Goal: Task Accomplishment & Management: Complete application form

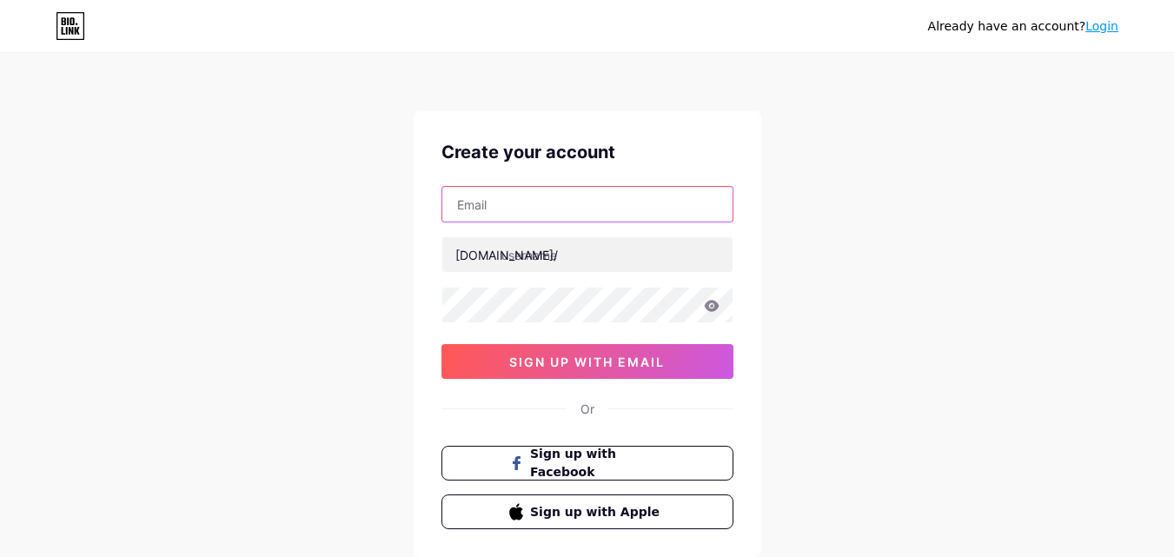
click at [548, 202] on input "text" at bounding box center [587, 204] width 290 height 35
type input "[EMAIL_ADDRESS][DOMAIN_NAME]"
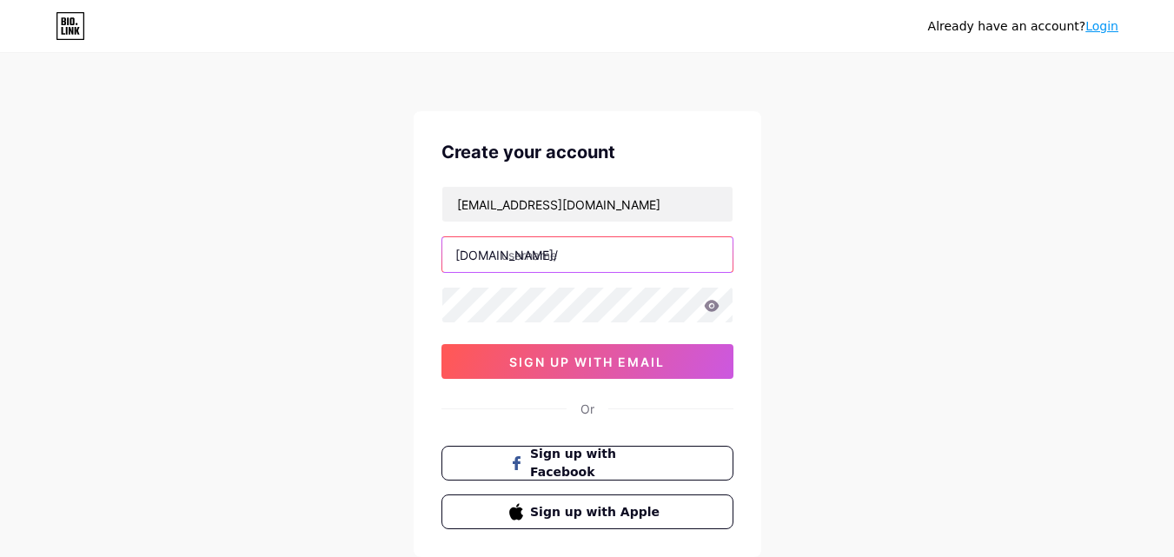
click at [528, 256] on input "text" at bounding box center [587, 254] width 290 height 35
paste input "ajmotorshenderson"
type input "ajmotorshenderson"
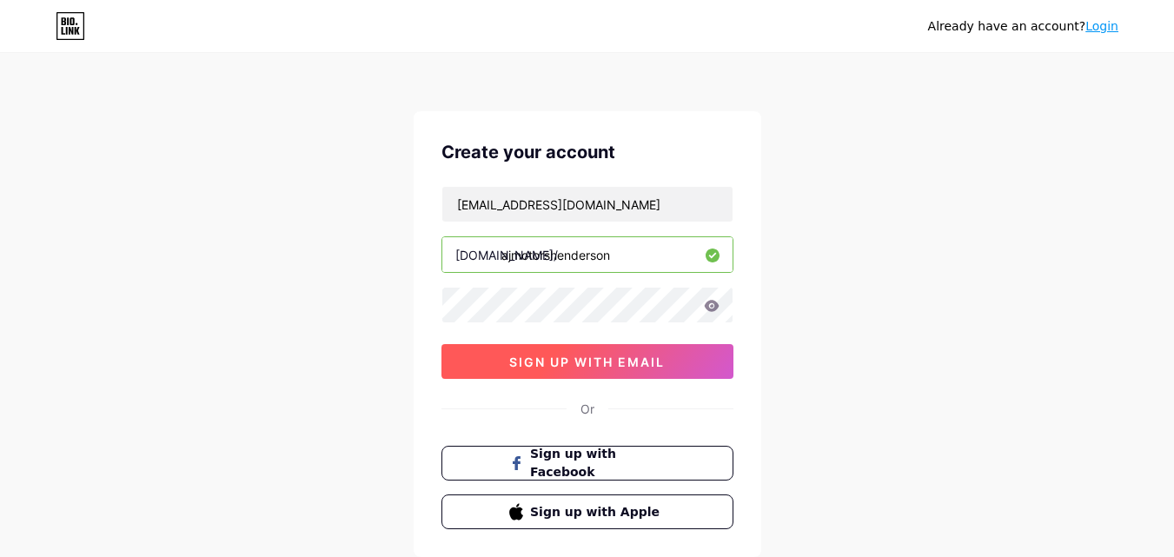
click at [542, 363] on span "sign up with email" at bounding box center [587, 362] width 156 height 15
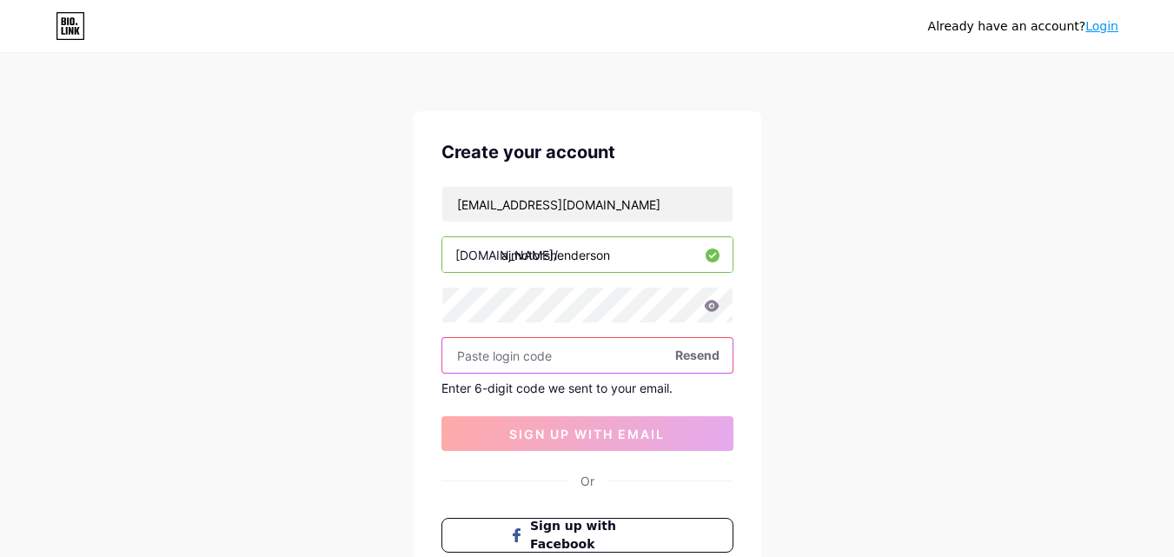
paste input "258289"
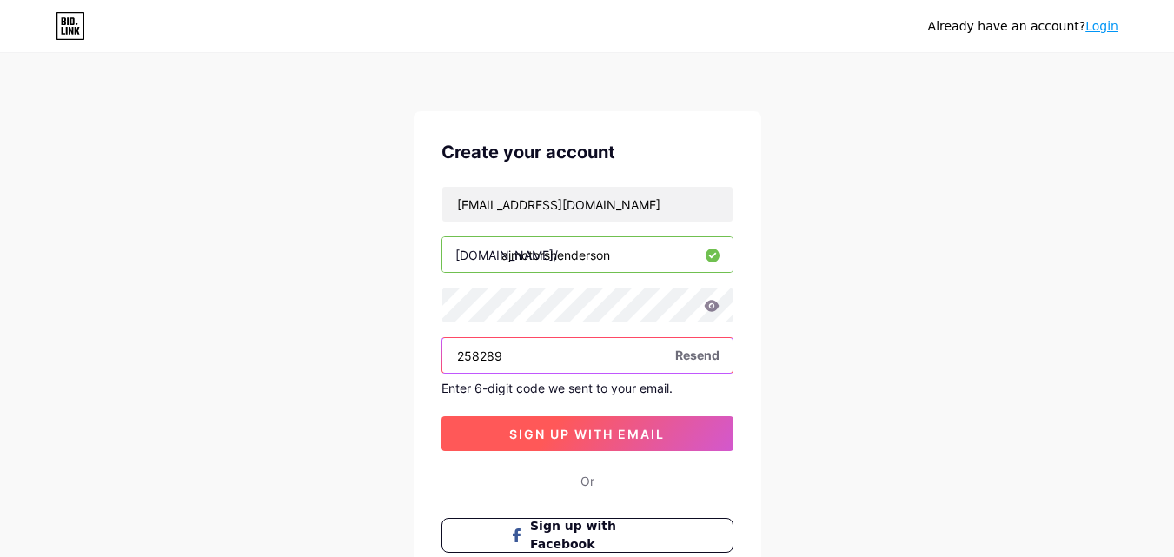
type input "258289"
click at [580, 434] on span "sign up with email" at bounding box center [587, 434] width 156 height 15
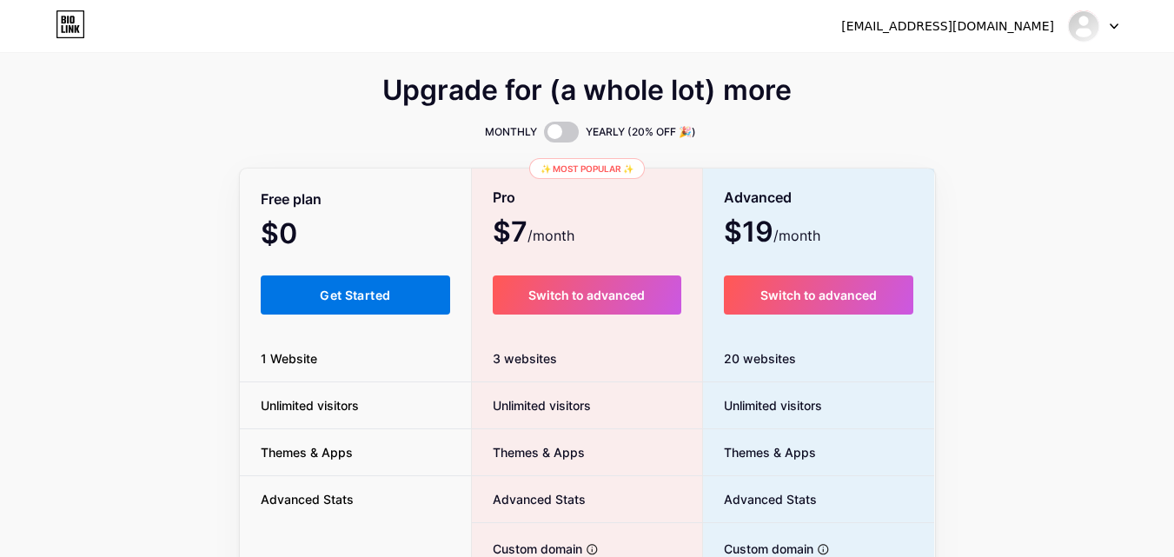
click at [375, 301] on span "Get Started" at bounding box center [355, 295] width 70 height 15
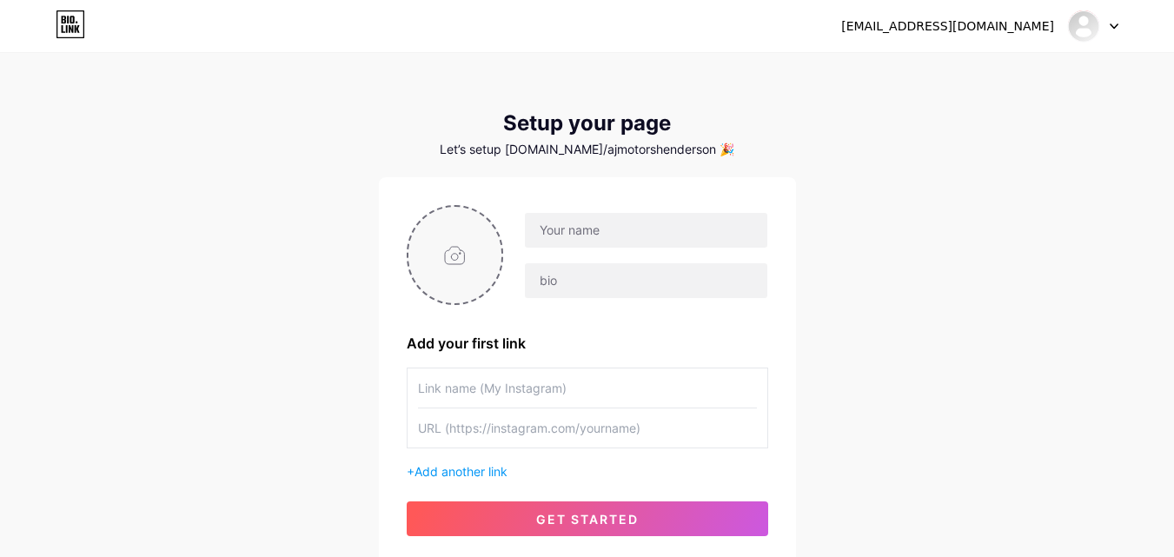
click at [447, 257] on input "file" at bounding box center [455, 255] width 94 height 96
type input "C:\fakepath\Aj Motors logo.png"
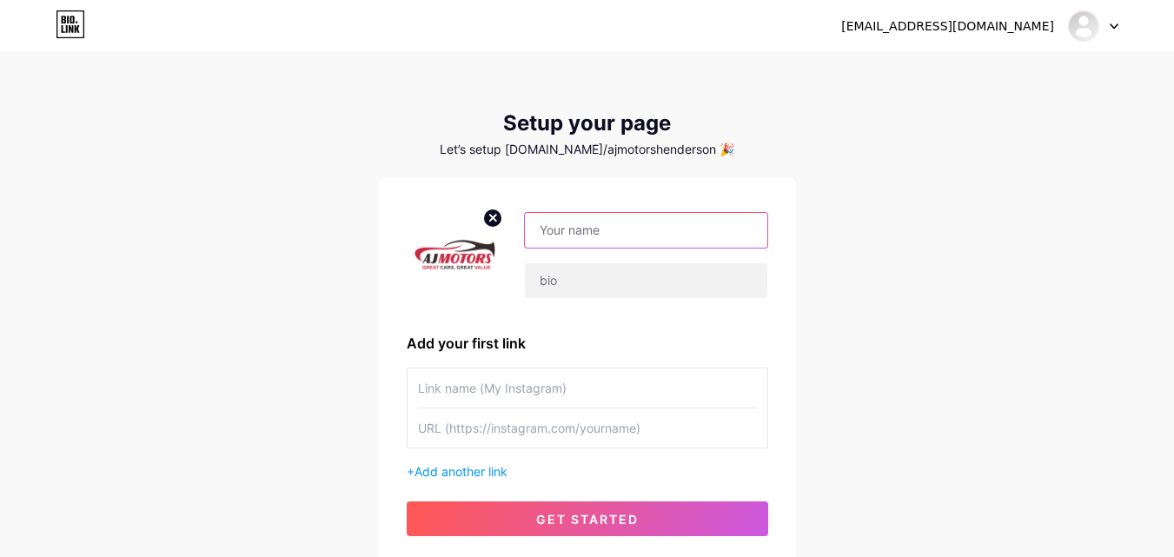
click at [574, 227] on input "text" at bounding box center [646, 230] width 242 height 35
paste input "AJ Motors [PERSON_NAME]"
type input "AJ Motors [PERSON_NAME]"
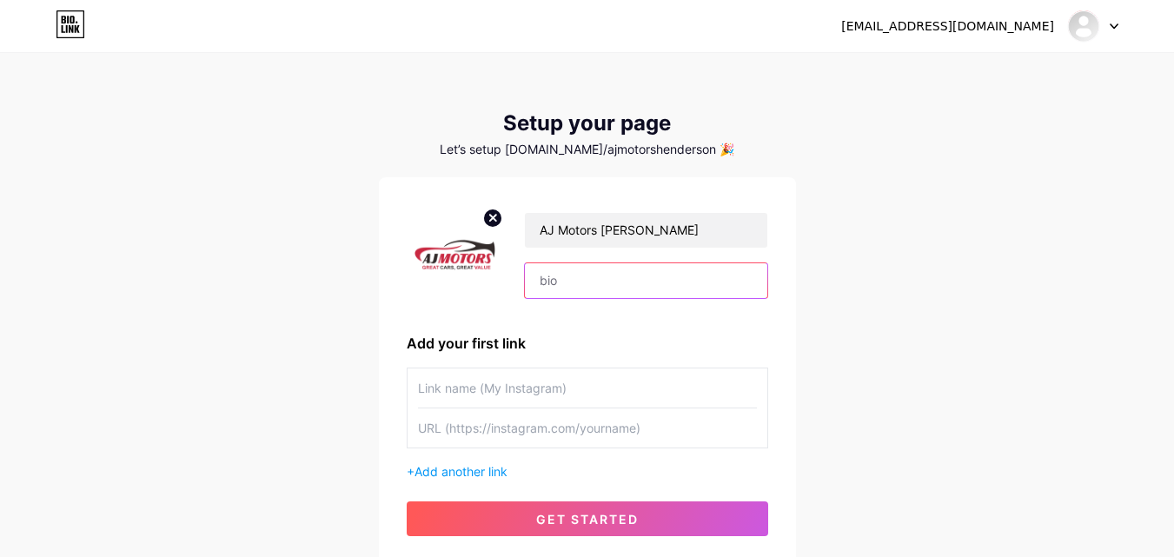
click at [571, 275] on input "text" at bounding box center [646, 280] width 242 height 35
paste input "AJ Motors in [GEOGRAPHIC_DATA] is offering the luxury collection of cars at aff…"
type input "AJ Motors in [GEOGRAPHIC_DATA] is offering the luxury collection of cars at aff…"
click at [534, 385] on input "text" at bounding box center [587, 387] width 339 height 39
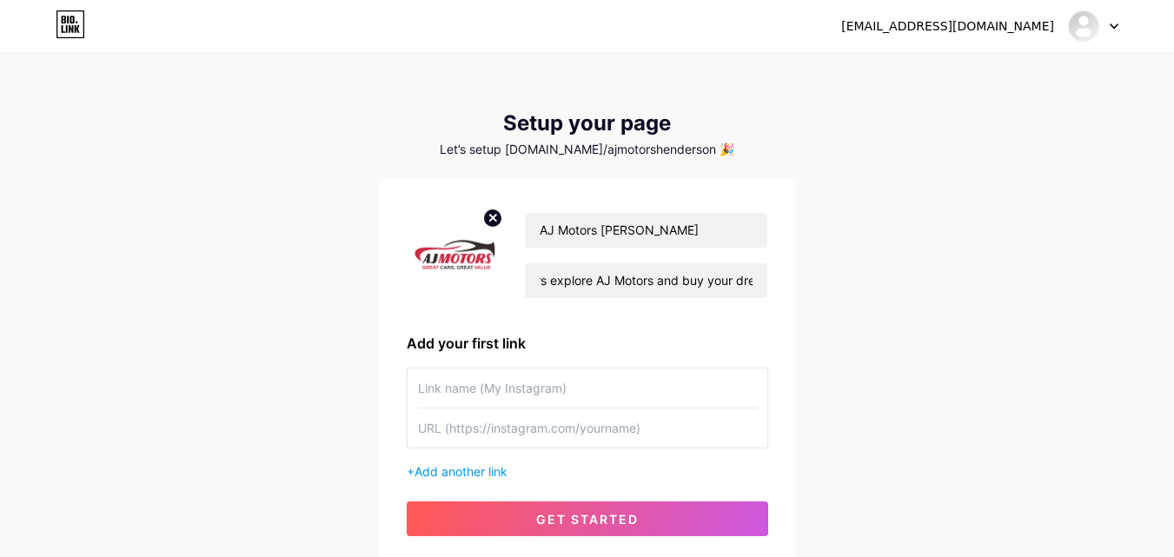
scroll to position [0, 0]
click at [449, 386] on input "text" at bounding box center [587, 387] width 339 height 39
paste input "Website"
type input "Website"
click at [449, 426] on input "text" at bounding box center [587, 427] width 339 height 39
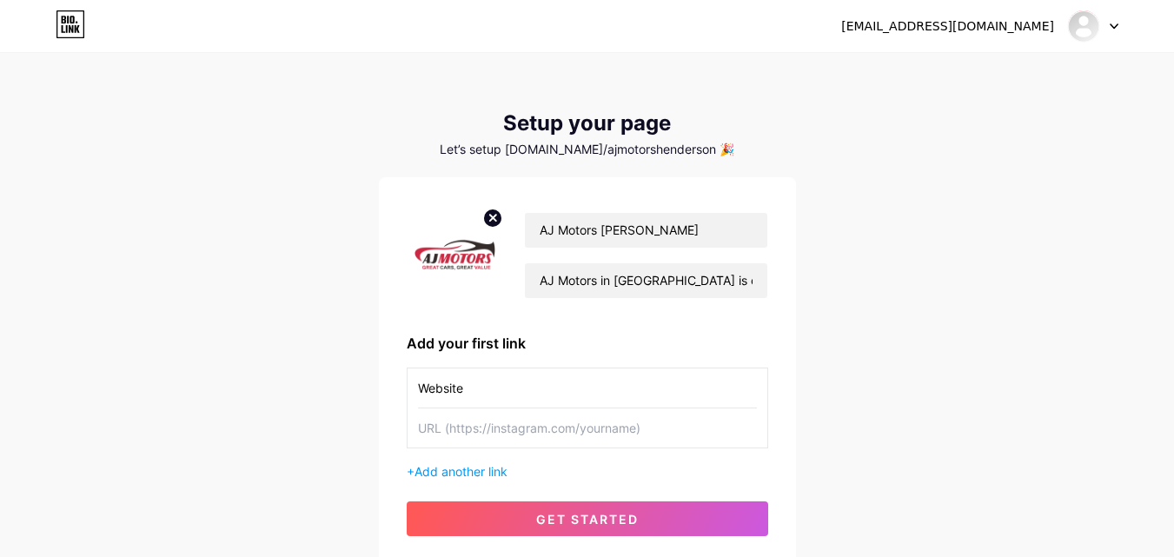
paste input "[URL][DOMAIN_NAME][PERSON_NAME]"
type input "[URL][DOMAIN_NAME][PERSON_NAME]"
click at [686, 282] on input "AJ Motors in [GEOGRAPHIC_DATA] is offering the luxury collection of cars at aff…" at bounding box center [646, 280] width 242 height 35
click at [734, 278] on input "AJ Motors in [GEOGRAPHIC_DATA] is offering the luxury collection of cars at aff…" at bounding box center [646, 280] width 242 height 35
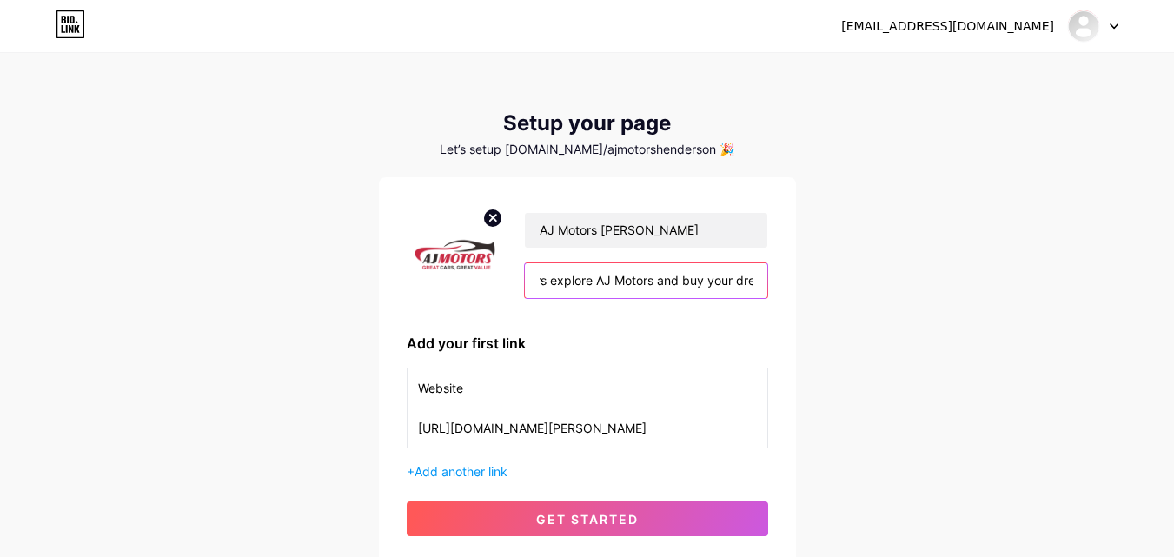
paste input "Contact Details: Address: [STREET_ADDRESS][PERSON_NAME] Phone: [PHONE_NUMBER] E…"
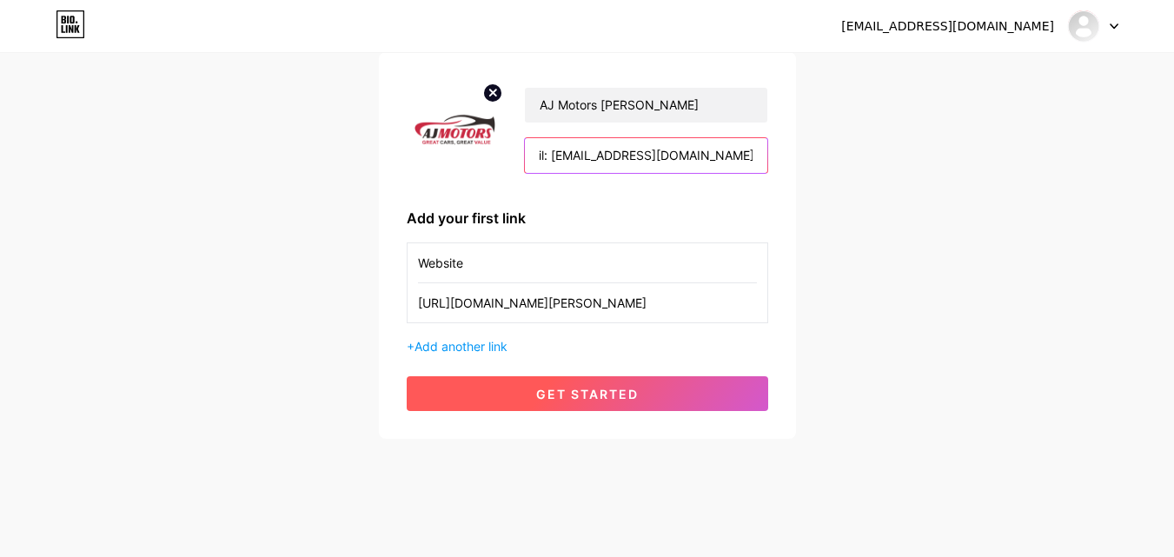
scroll to position [132, 0]
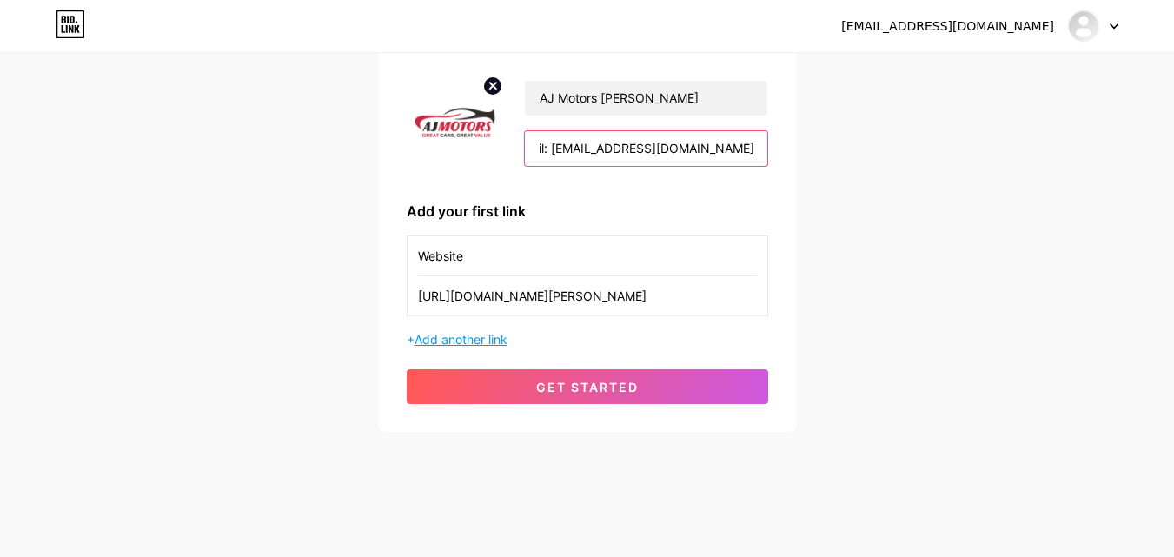
type input "AJ Motors in [GEOGRAPHIC_DATA] is offering the luxury collection of cars at aff…"
click at [466, 336] on span "Add another link" at bounding box center [460, 339] width 93 height 15
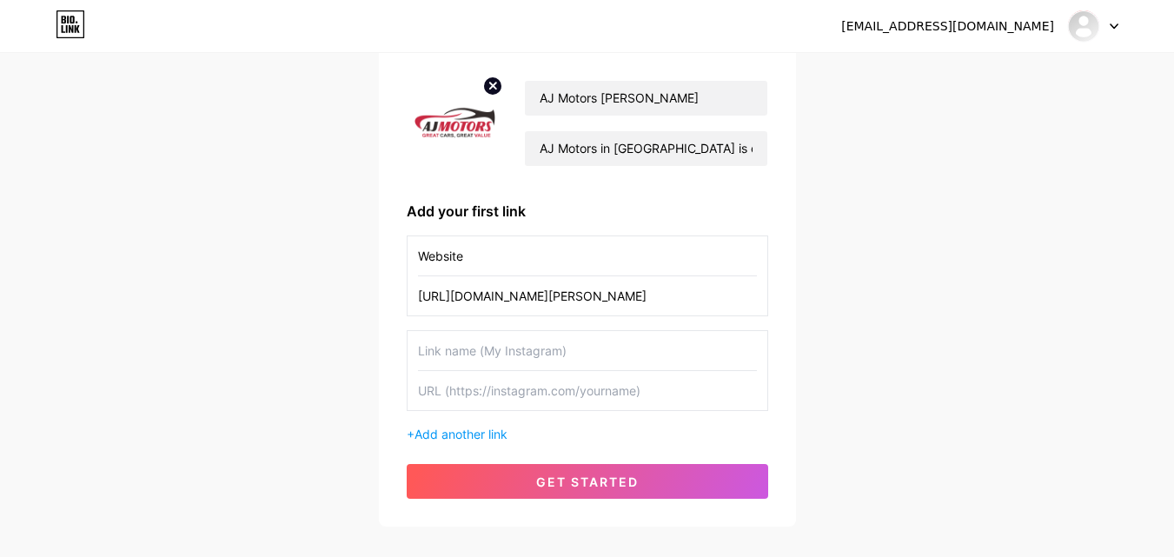
click at [444, 346] on input "text" at bounding box center [587, 350] width 339 height 39
paste input "Facebook"
type input "Facebook"
click at [448, 384] on input "text" at bounding box center [587, 390] width 339 height 39
paste input "[URL][DOMAIN_NAME][DOMAIN_NAME]"
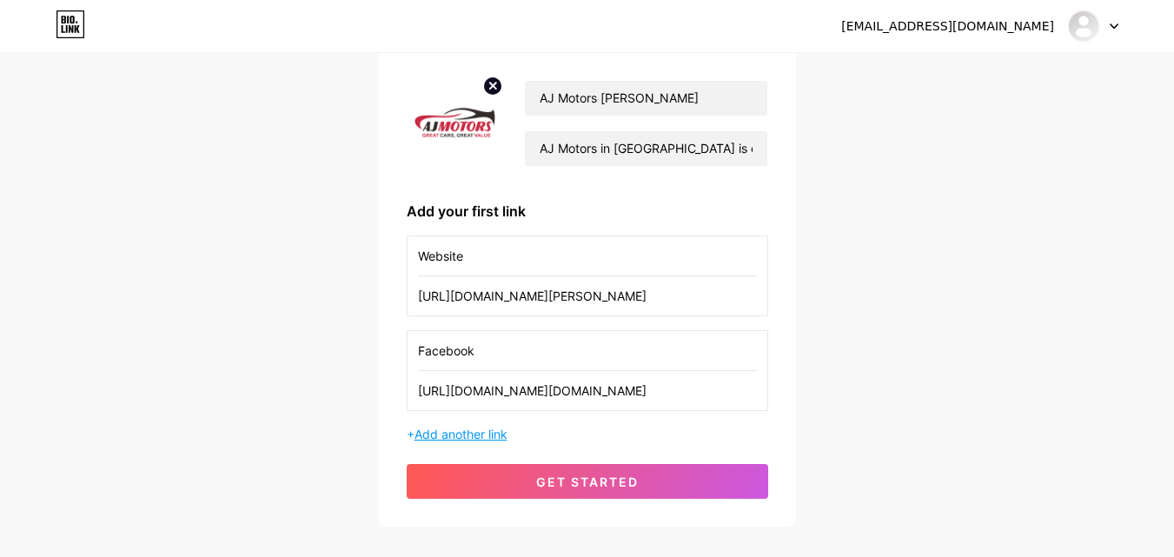
type input "[URL][DOMAIN_NAME][DOMAIN_NAME]"
click at [449, 434] on span "Add another link" at bounding box center [460, 434] width 93 height 15
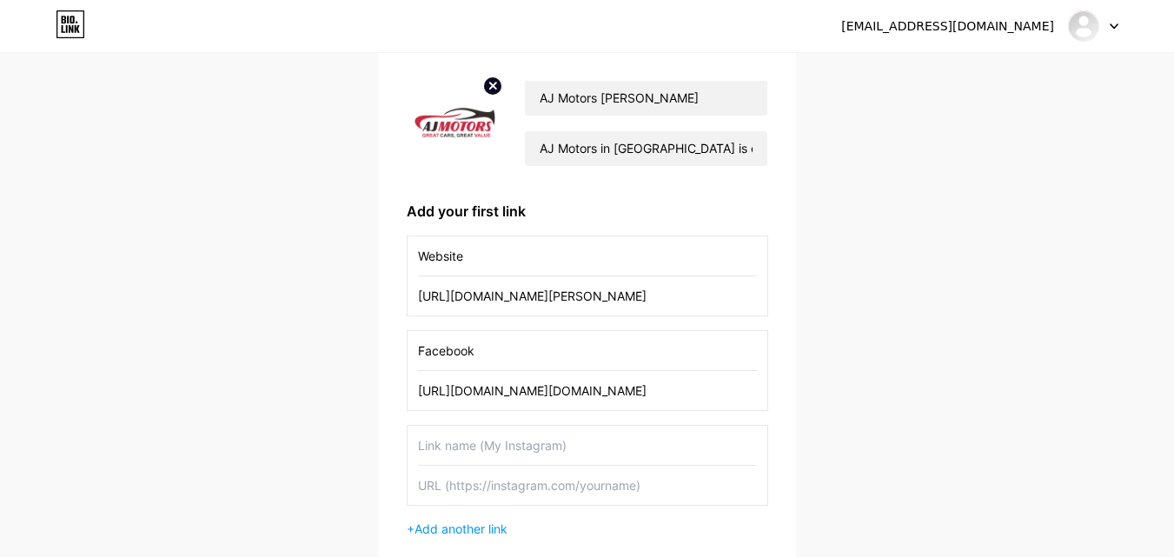
click at [448, 440] on input "text" at bounding box center [587, 445] width 339 height 39
paste input "[URL][DOMAIN_NAME][DOMAIN_NAME]"
type input "[URL][DOMAIN_NAME][DOMAIN_NAME]"
drag, startPoint x: 706, startPoint y: 454, endPoint x: 387, endPoint y: 420, distance: 320.8
click at [387, 420] on div "AJ Motors [PERSON_NAME] Motors in [GEOGRAPHIC_DATA] is offering the luxury coll…" at bounding box center [587, 333] width 417 height 576
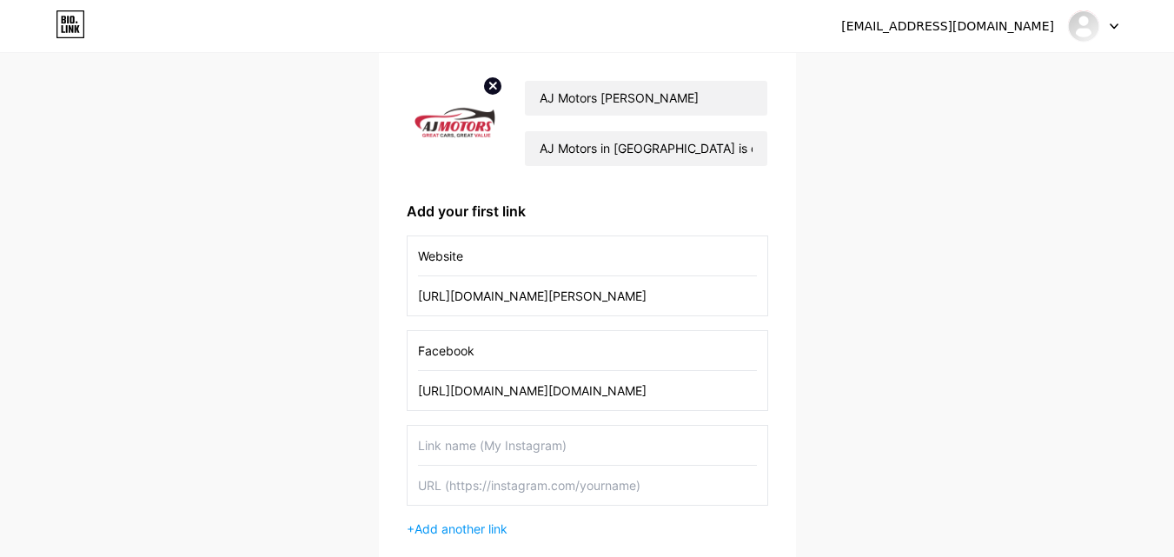
paste input "Instagram:"
type input "Instagram"
click at [460, 474] on input "text" at bounding box center [587, 485] width 339 height 39
paste input "[URL][DOMAIN_NAME]"
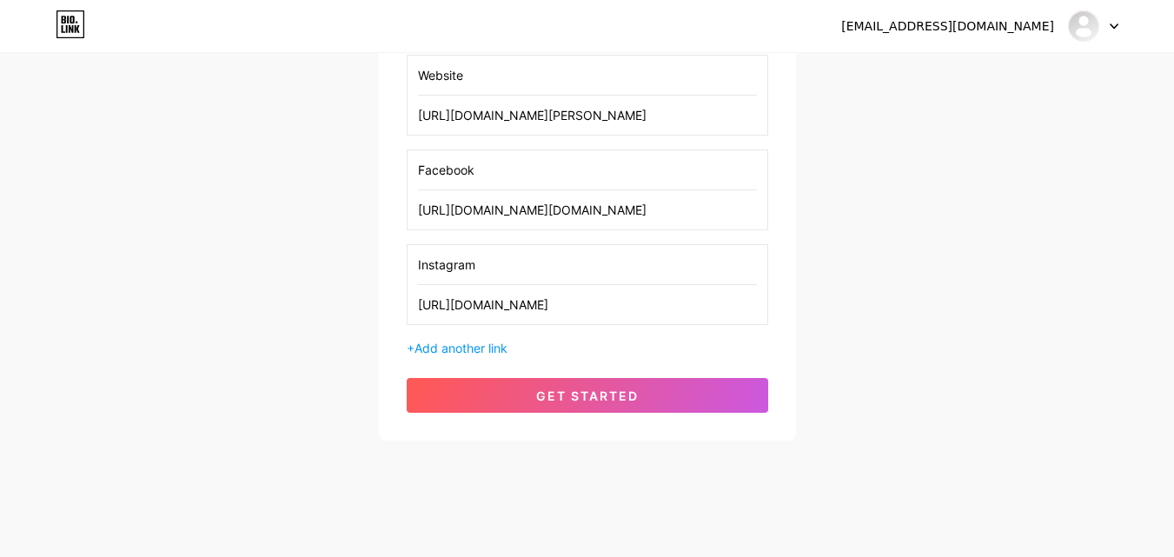
scroll to position [321, 0]
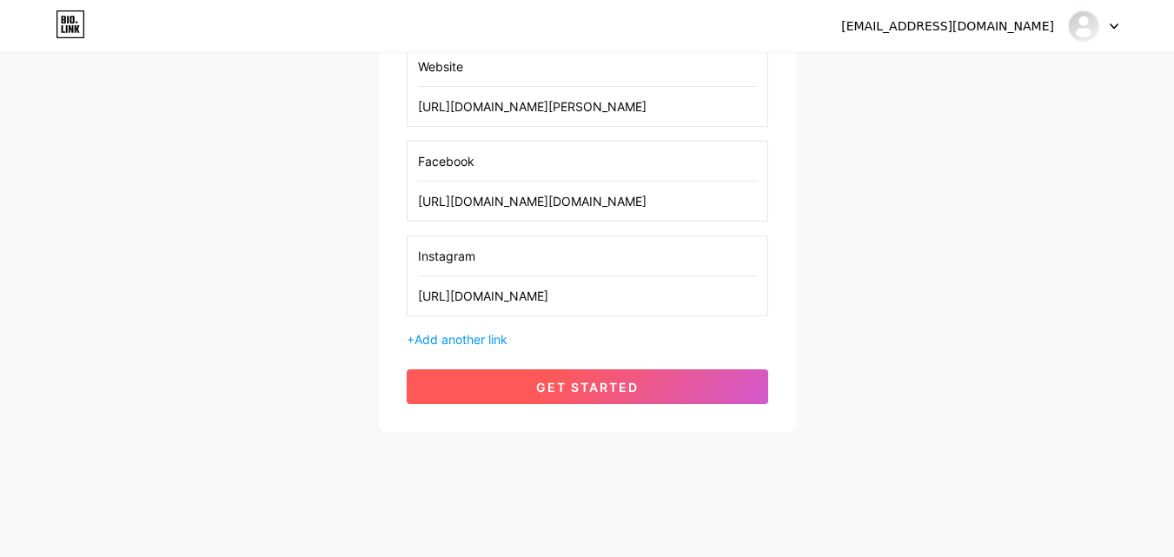
type input "[URL][DOMAIN_NAME]"
click at [583, 381] on span "get started" at bounding box center [587, 387] width 103 height 15
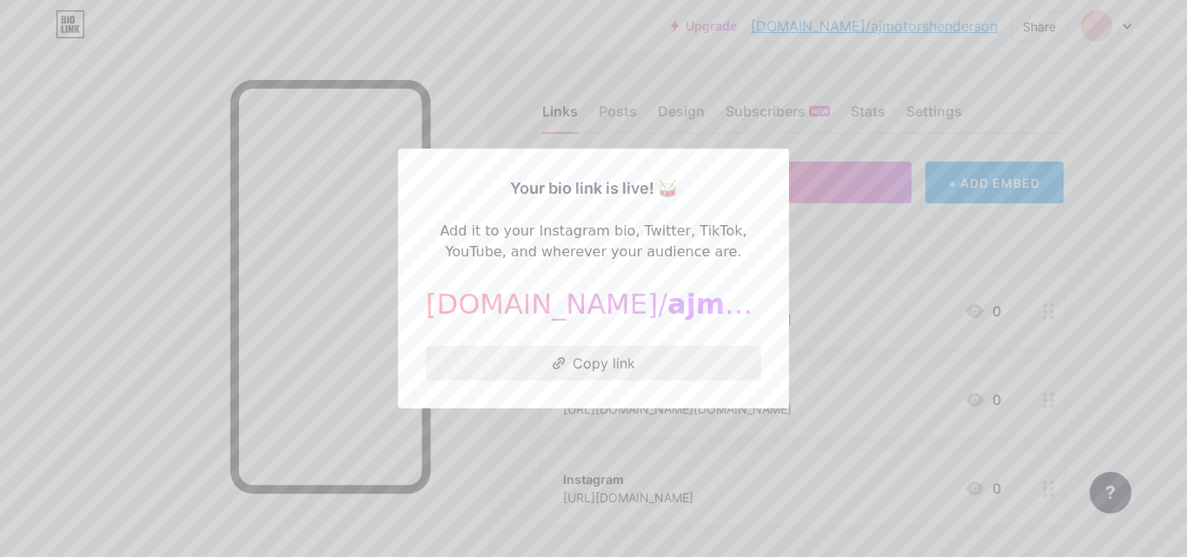
click at [572, 364] on button "Copy link" at bounding box center [593, 363] width 335 height 35
click at [893, 229] on div at bounding box center [593, 278] width 1187 height 557
